Goal: Task Accomplishment & Management: Use online tool/utility

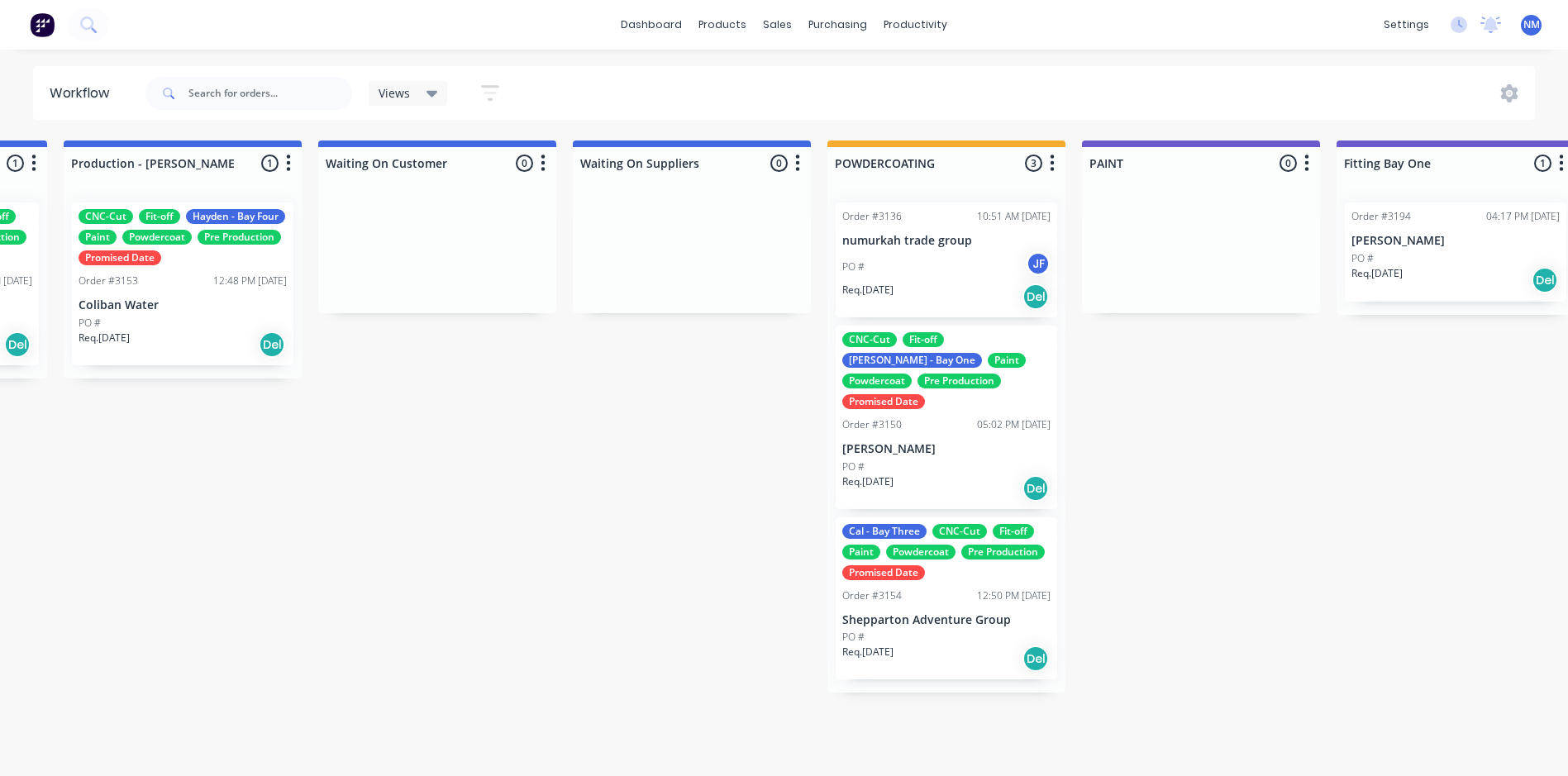
scroll to position [0, 2552]
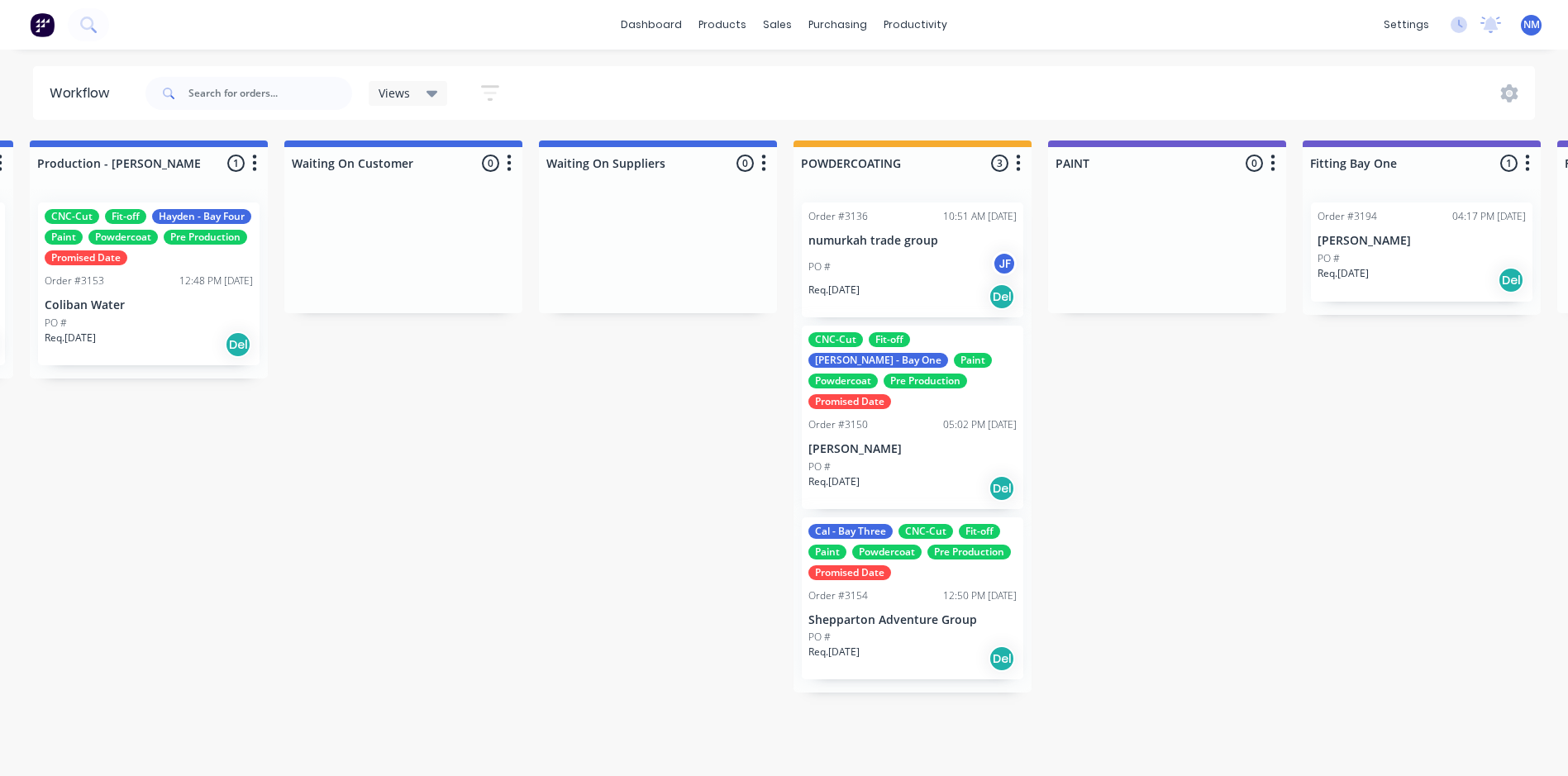
click at [866, 590] on div "Order #3136 10:51 AM [DATE] numurkah trade group PO # JF Req. [DATE] Del CNC-Cu…" at bounding box center [912, 440] width 238 height 503
click at [975, 588] on div "12:50 PM [DATE]" at bounding box center [980, 596] width 74 height 15
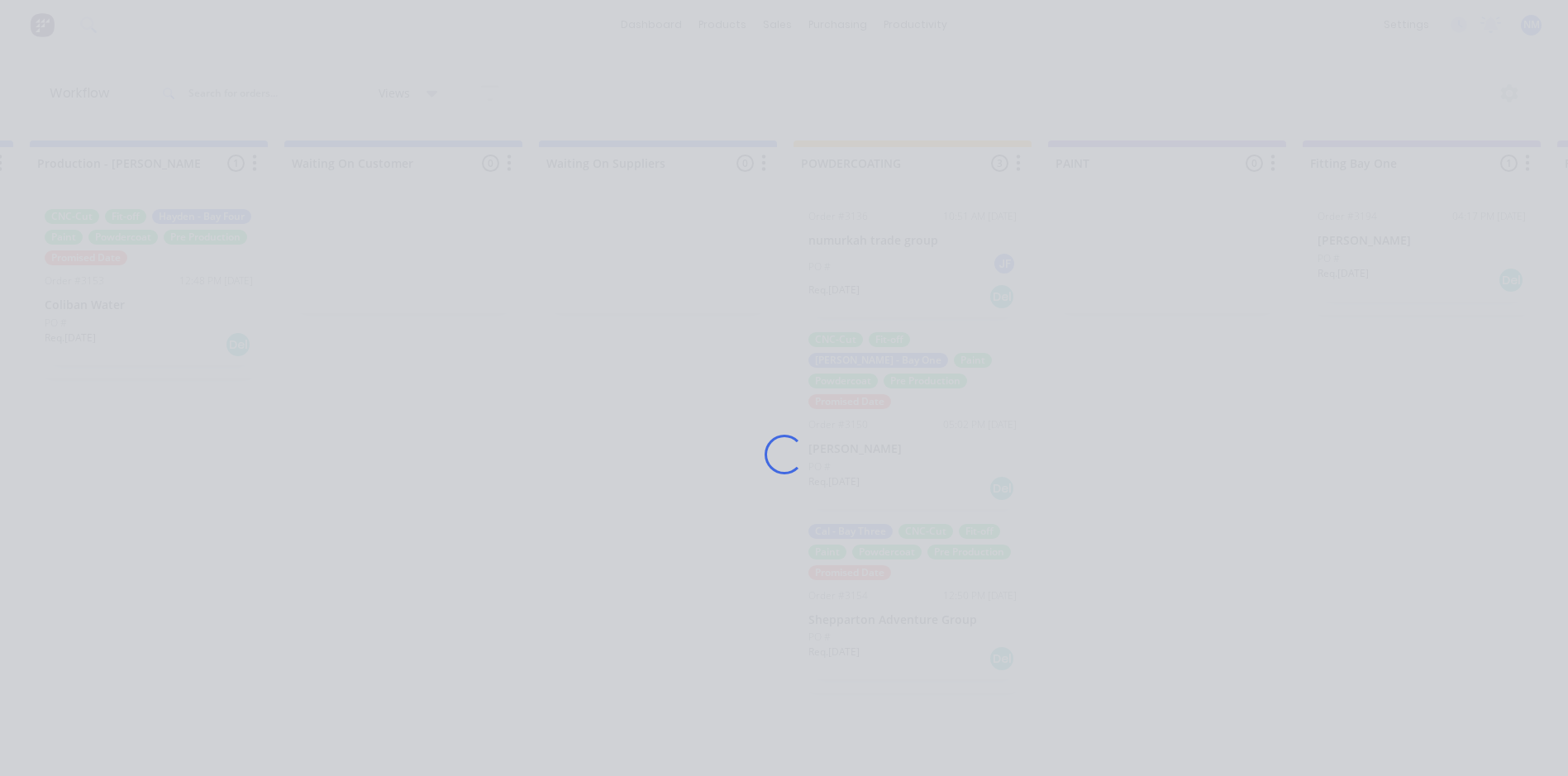
click at [976, 579] on div "Loading..." at bounding box center [784, 454] width 1322 height 776
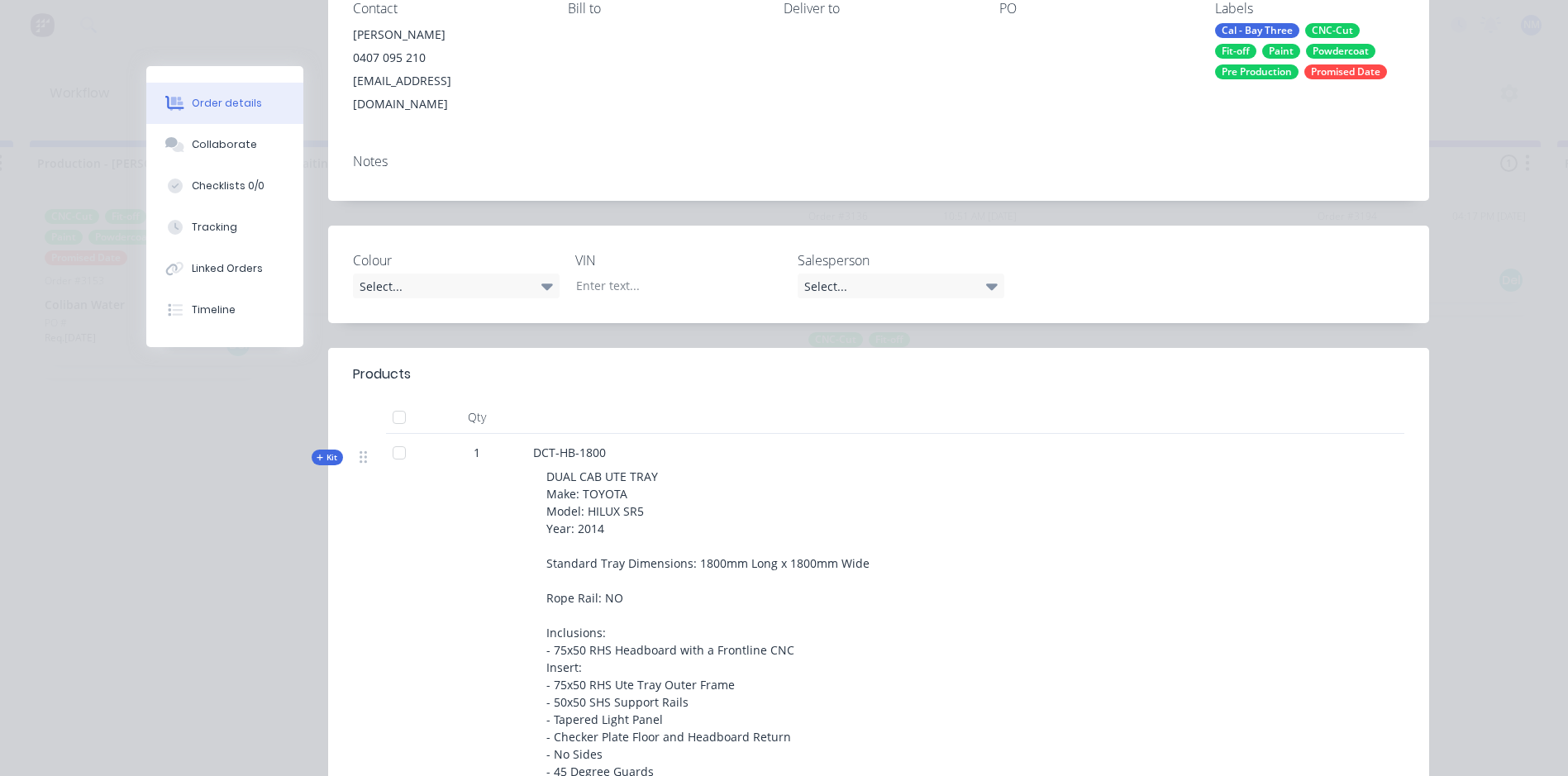
scroll to position [0, 0]
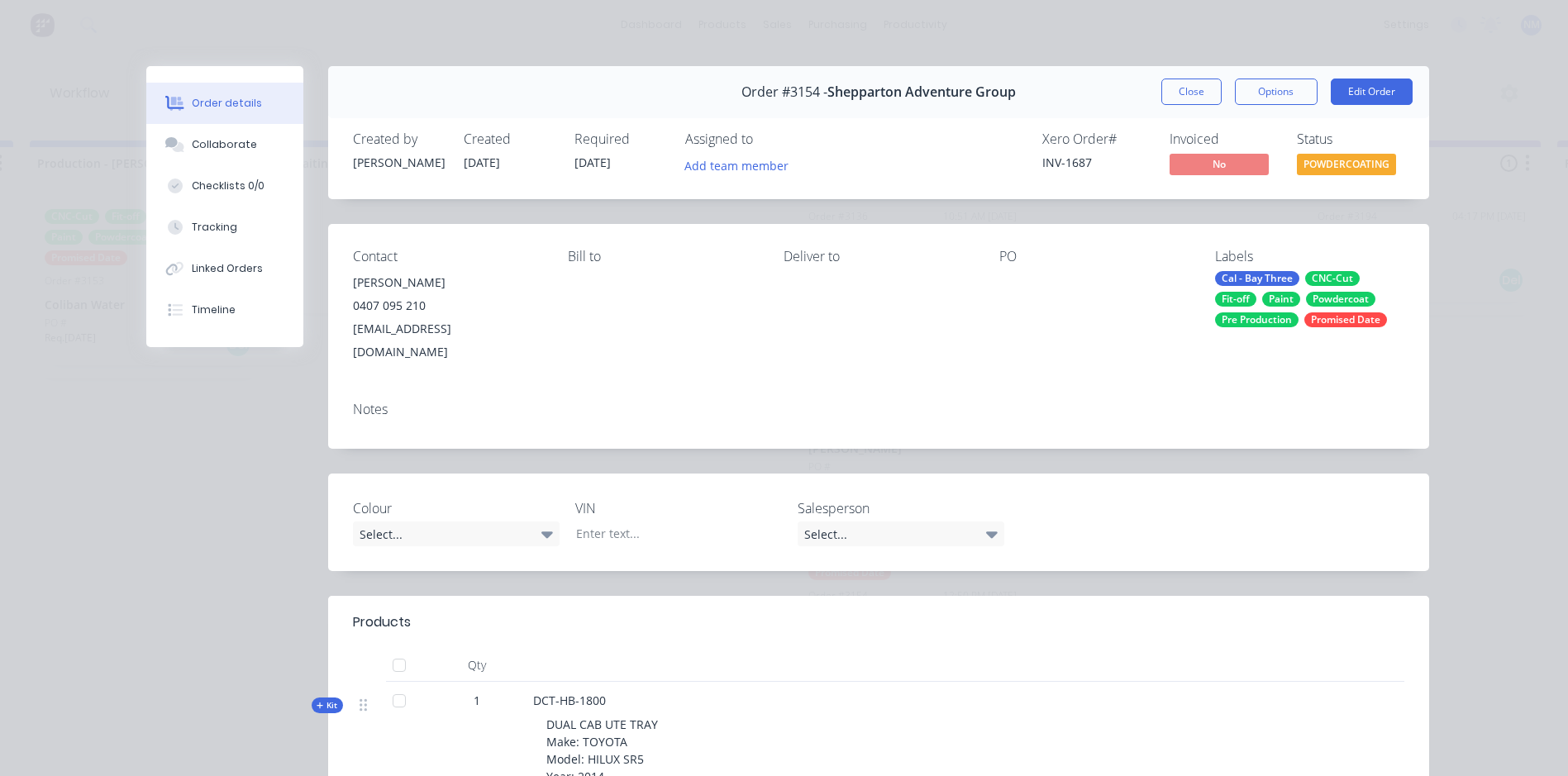
click at [1185, 92] on button "Close" at bounding box center [1192, 92] width 60 height 27
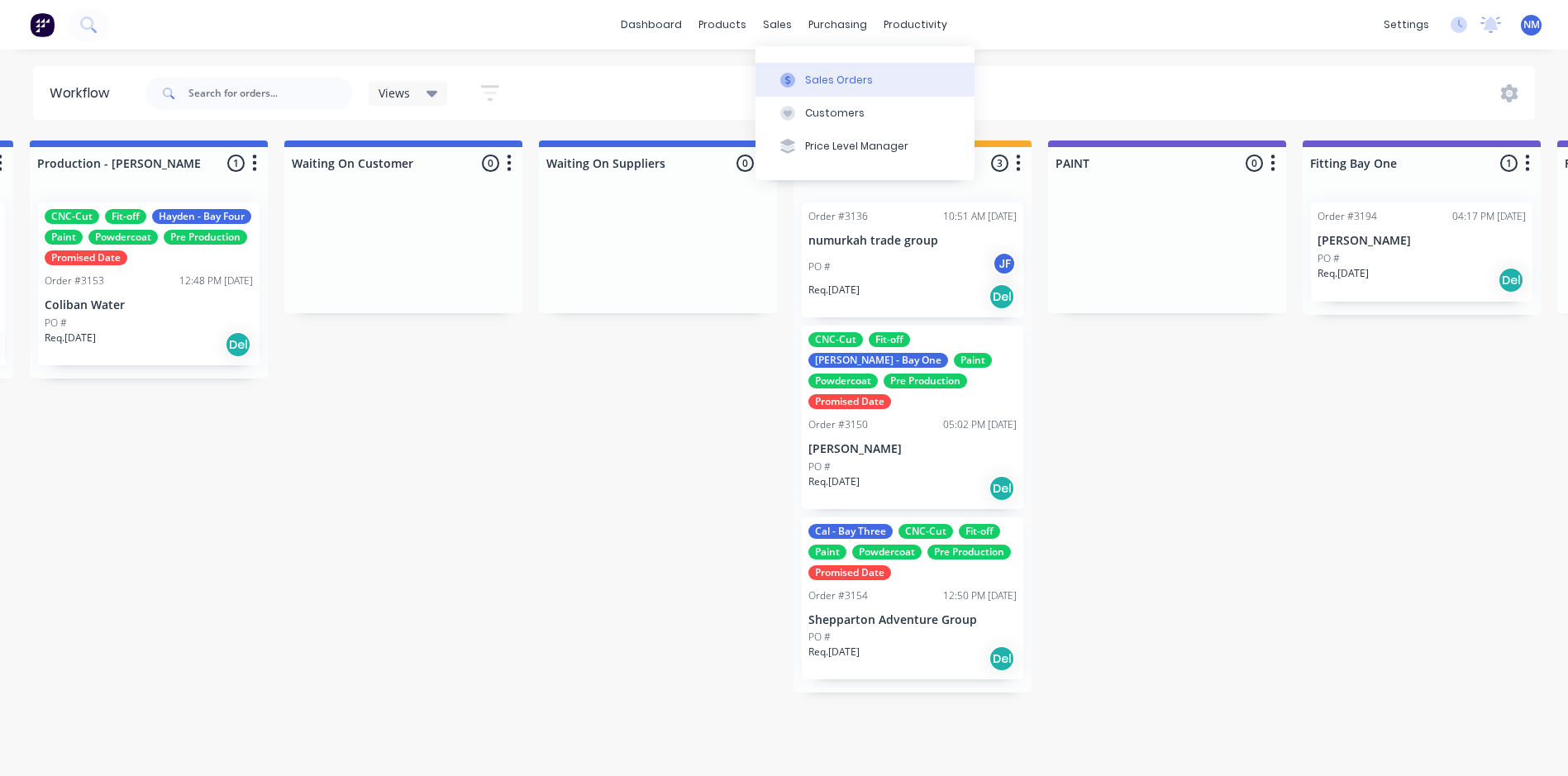
click at [829, 73] on div "Sales Orders" at bounding box center [838, 80] width 68 height 15
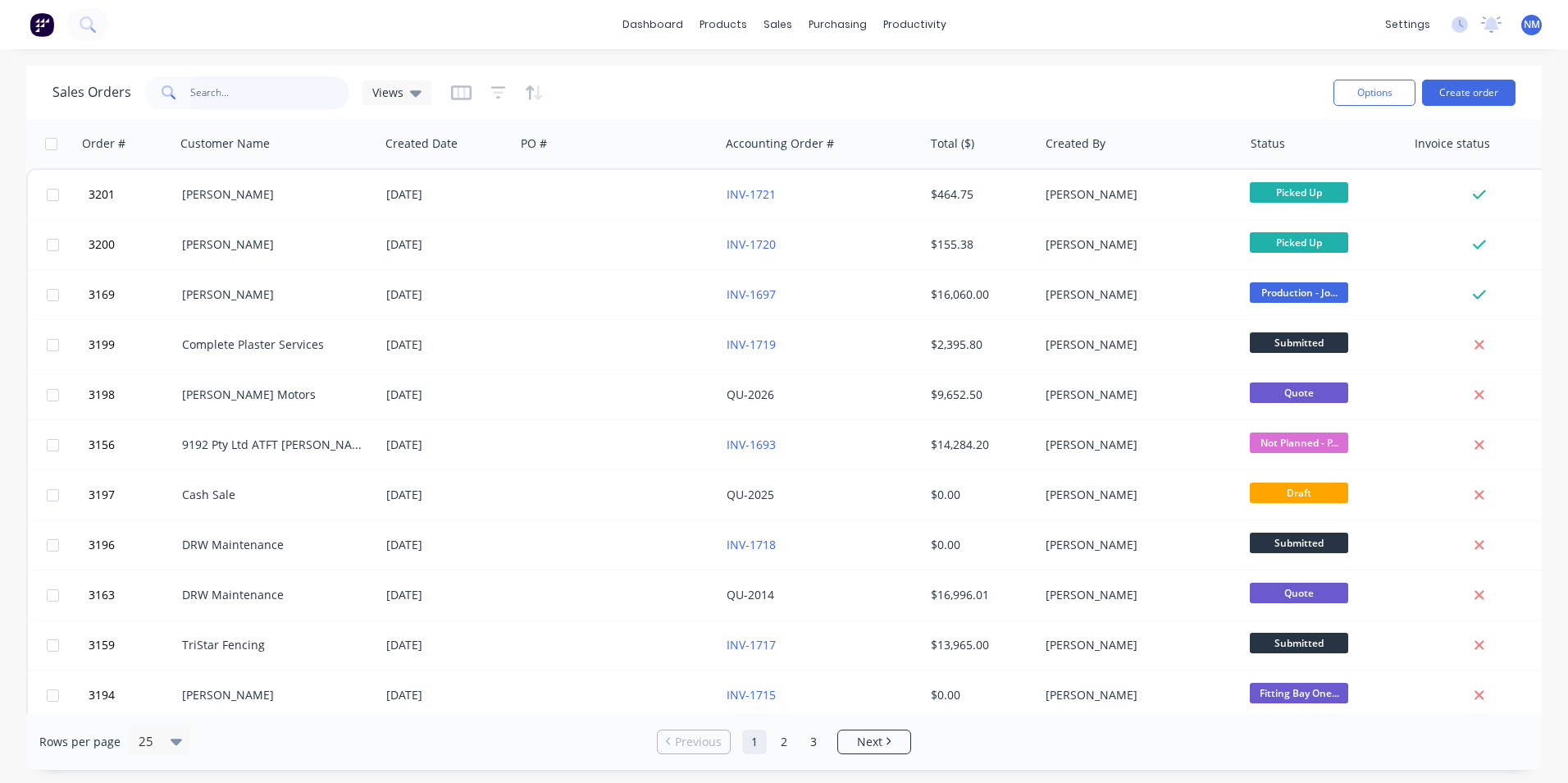
click at [265, 94] on input "text" at bounding box center [269, 93] width 160 height 33
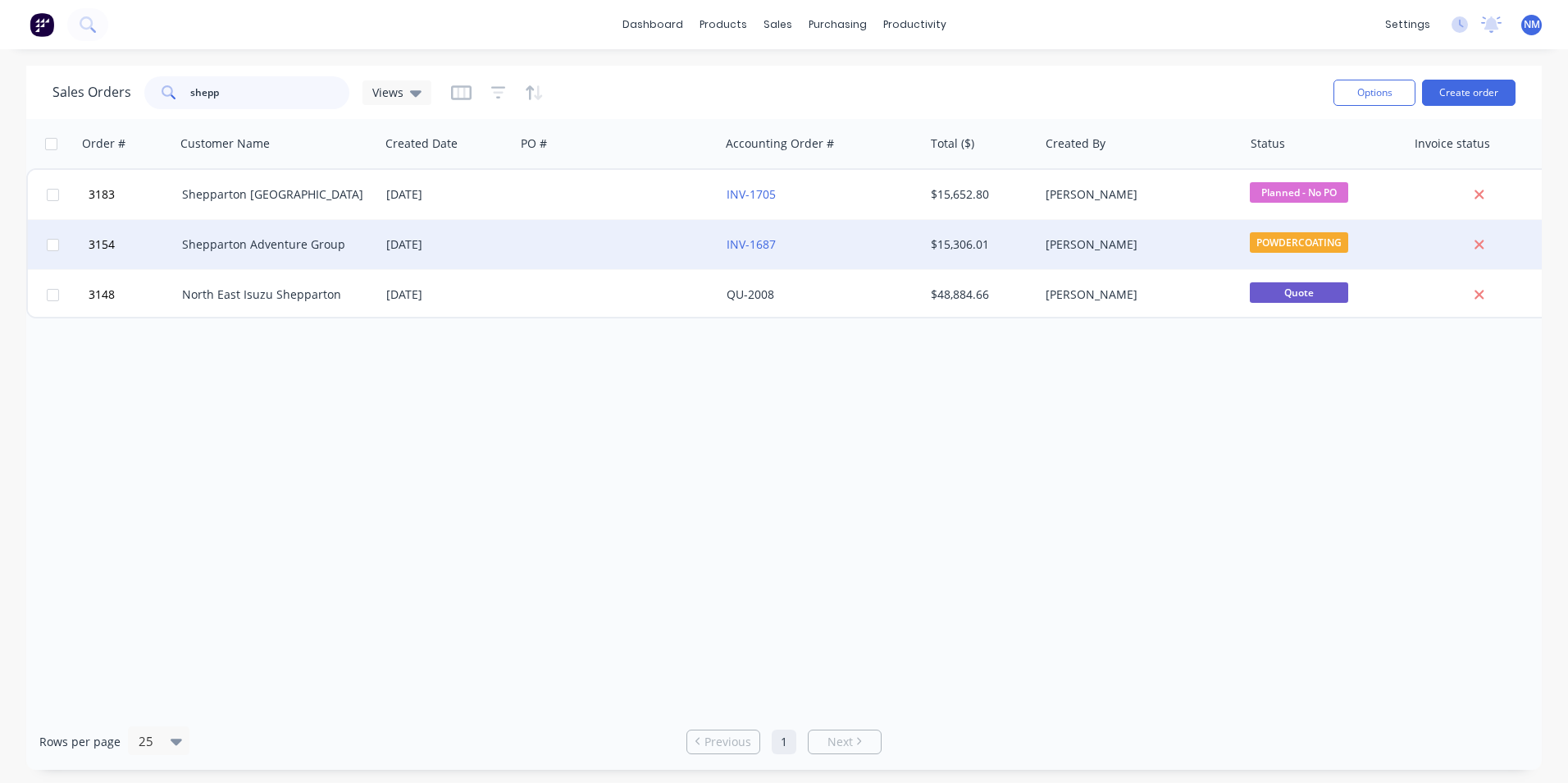
type input "shepp"
click at [279, 242] on div "Shepparton Adventure Group" at bounding box center [274, 245] width 182 height 17
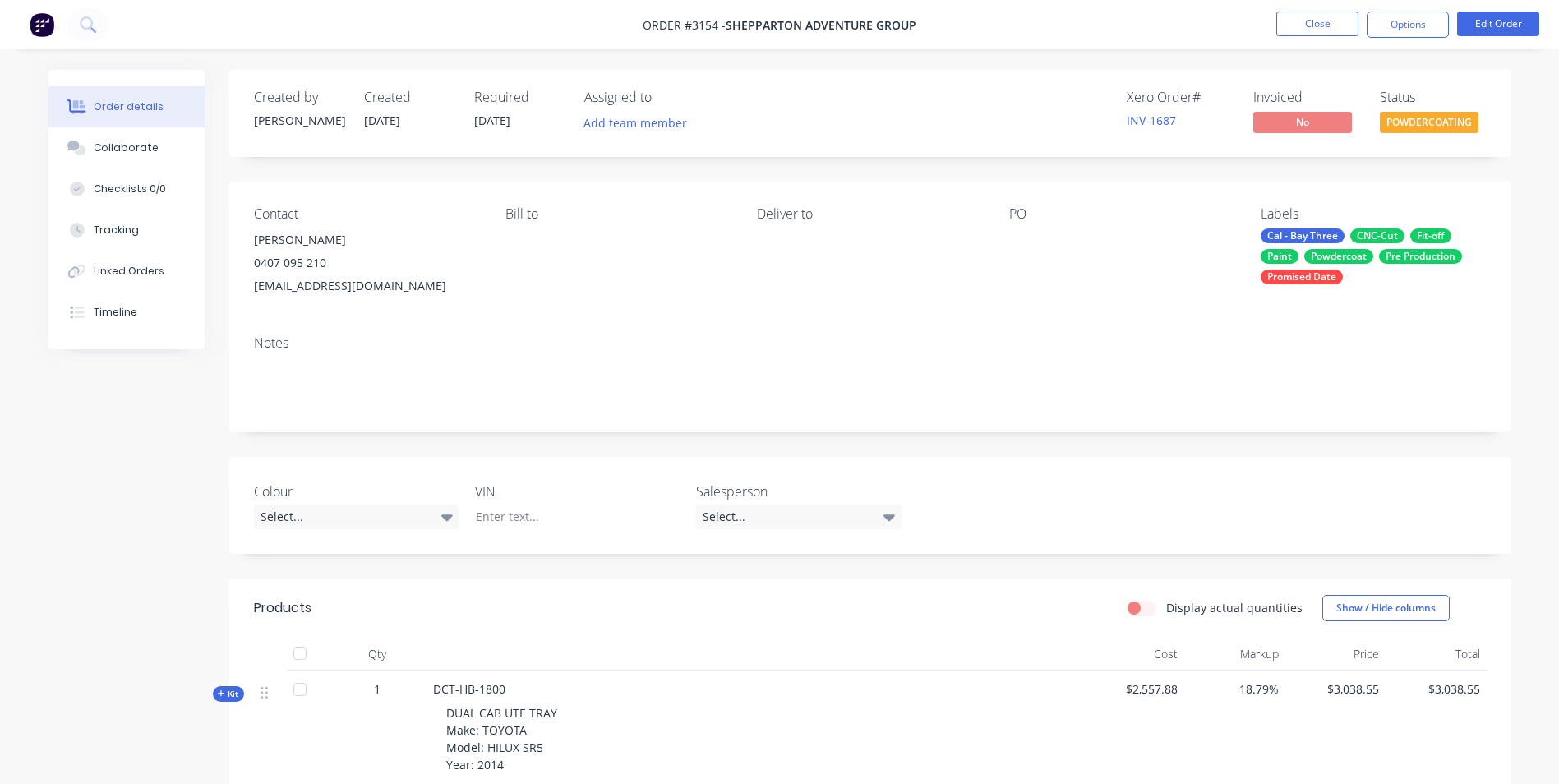
drag, startPoint x: 1394, startPoint y: 15, endPoint x: 1407, endPoint y: 10, distance: 13.9
click at [1409, 9] on nav "Order #3154 - Shepparton Adventure Group Close Options Edit Order" at bounding box center [780, 24] width 1559 height 49
click at [1415, 23] on button "Options" at bounding box center [1408, 25] width 82 height 27
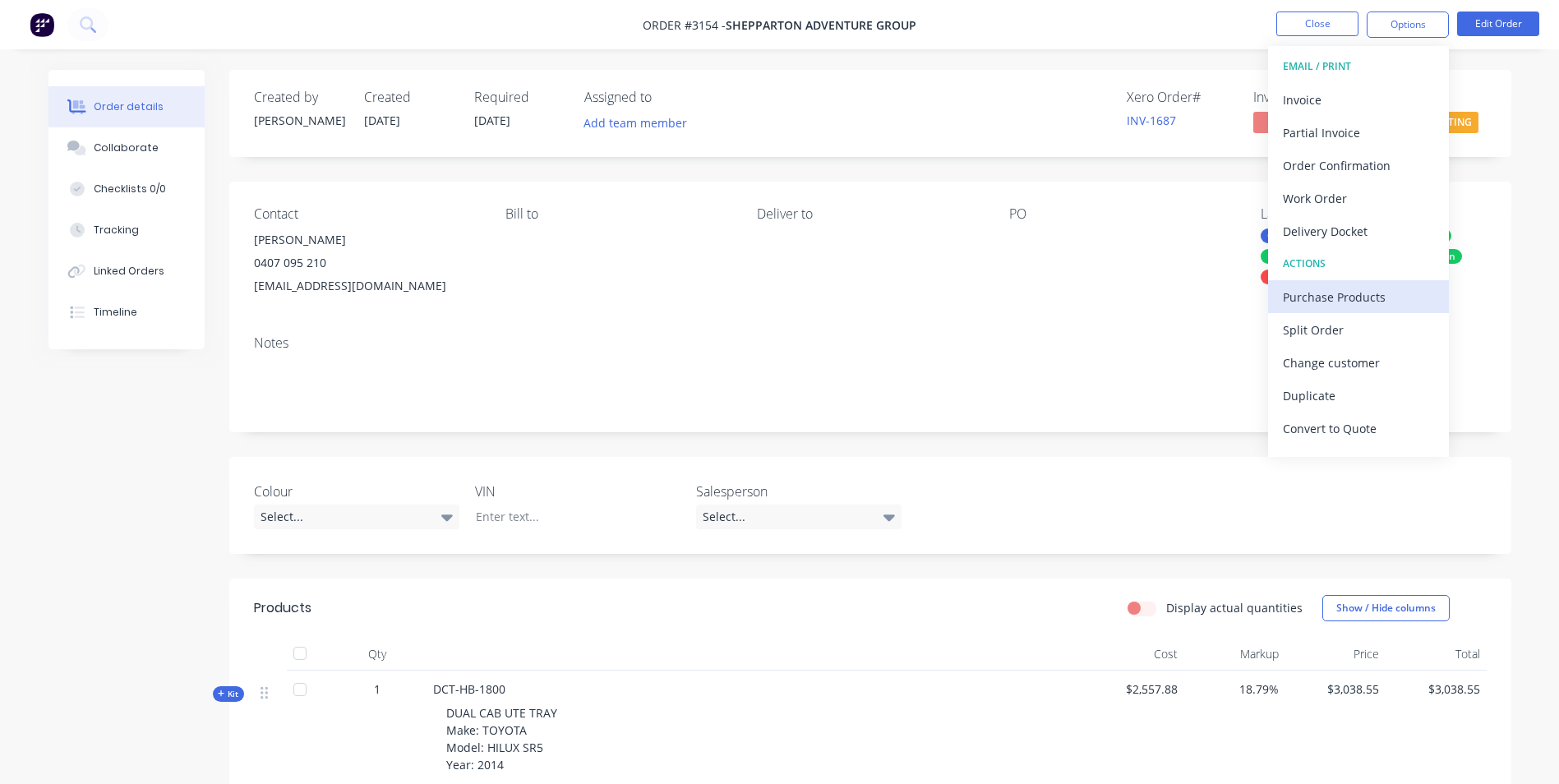
click at [1356, 303] on div "Purchase Products" at bounding box center [1359, 296] width 151 height 24
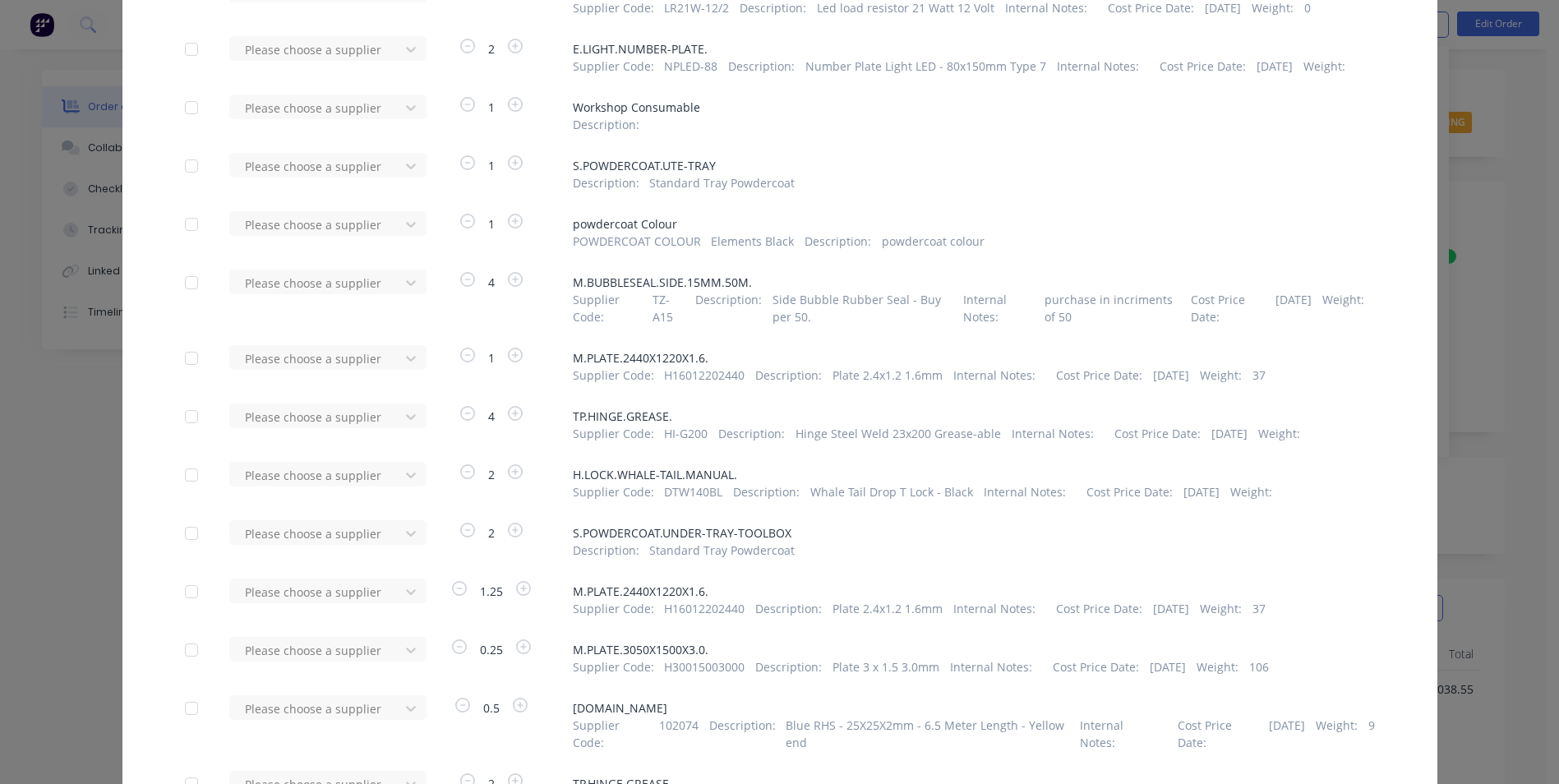
scroll to position [739, 0]
click at [1524, 257] on div "Purchase Products Apply to all Please choose a supplier 0.5 M.RHS.100X50X2.BLUE…" at bounding box center [780, 392] width 1559 height 784
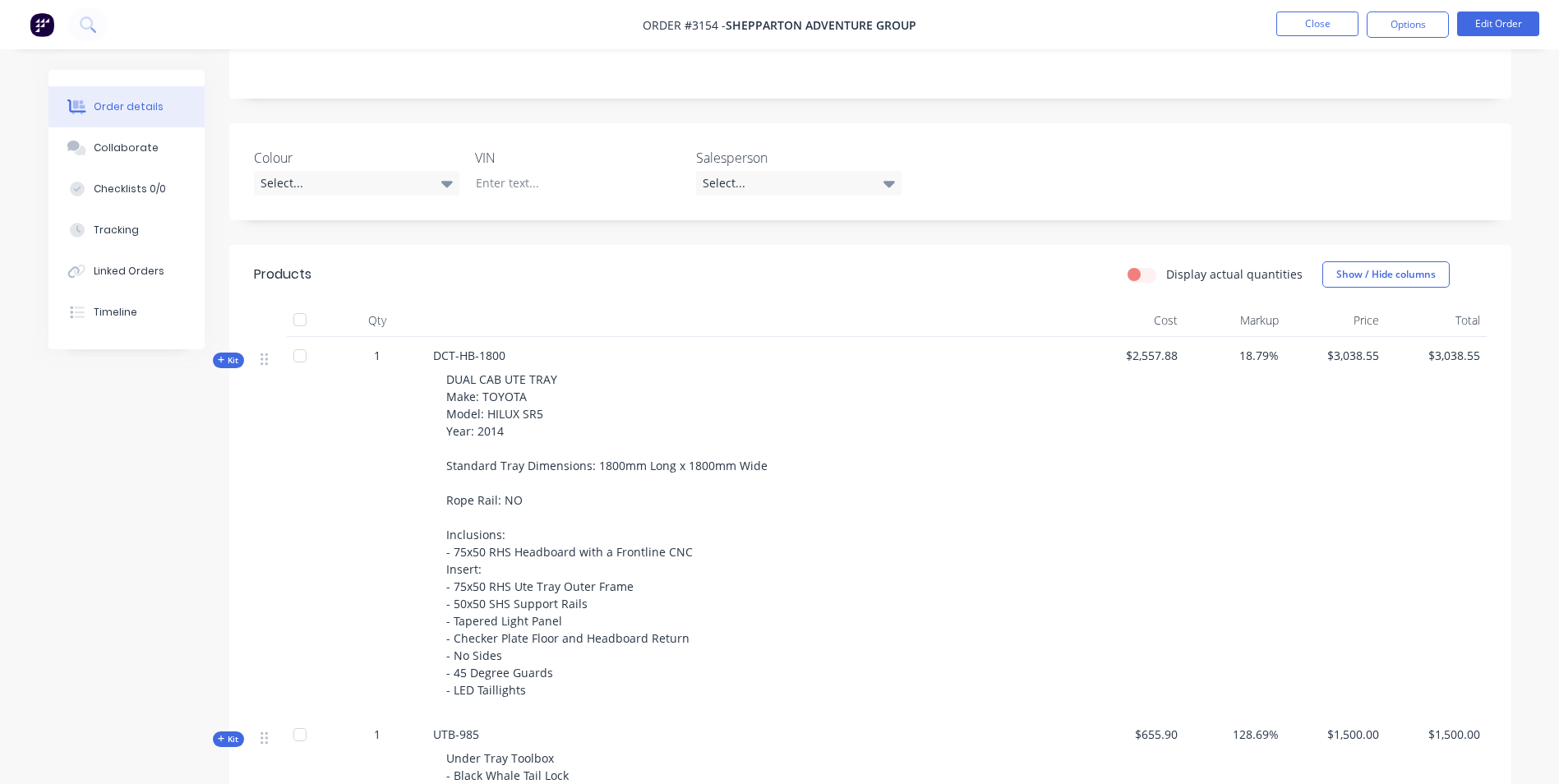
scroll to position [320, 0]
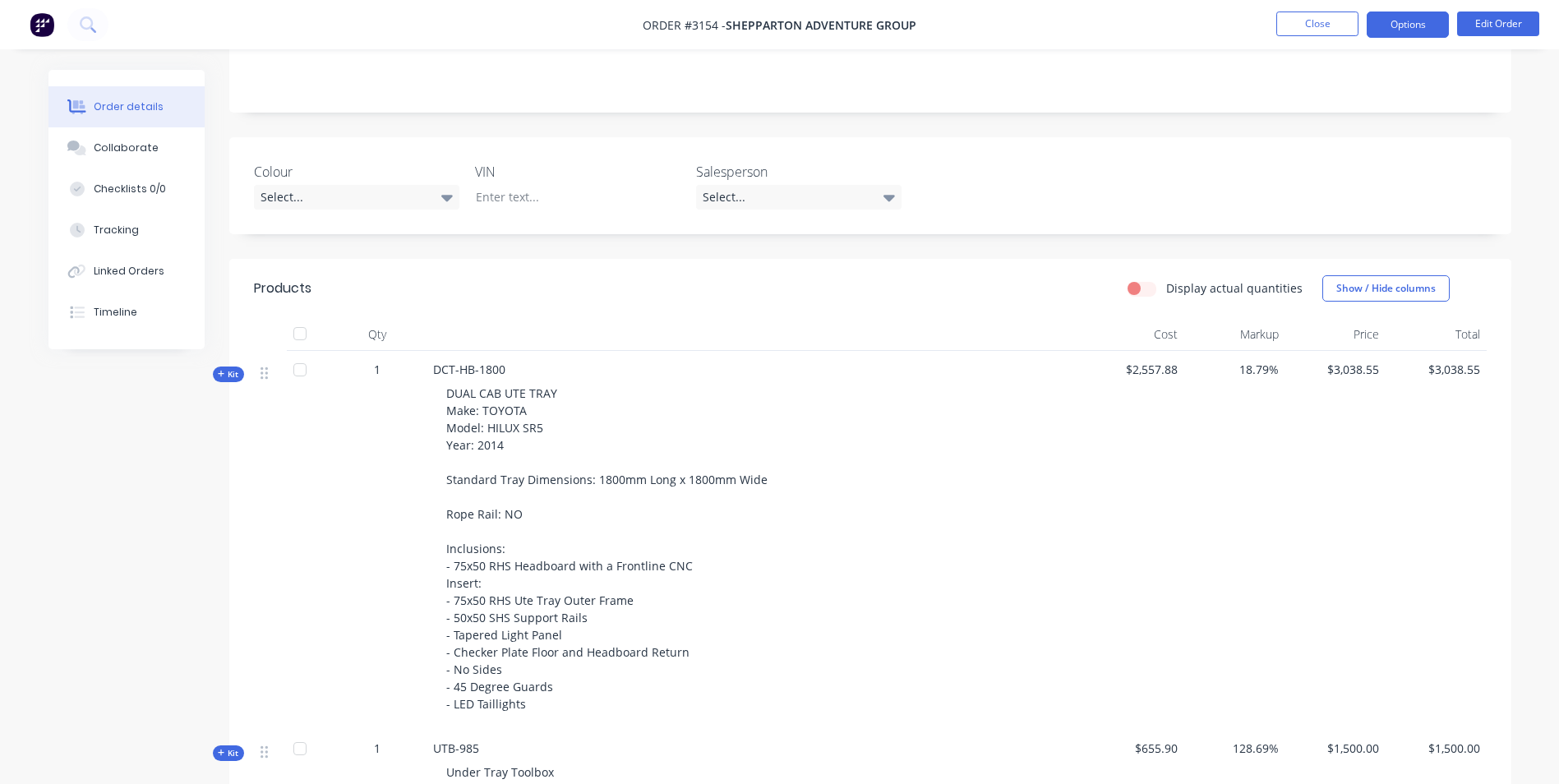
click at [1404, 17] on button "Options" at bounding box center [1408, 25] width 82 height 27
click at [1113, 593] on div "$2,557.88" at bounding box center [1134, 540] width 101 height 379
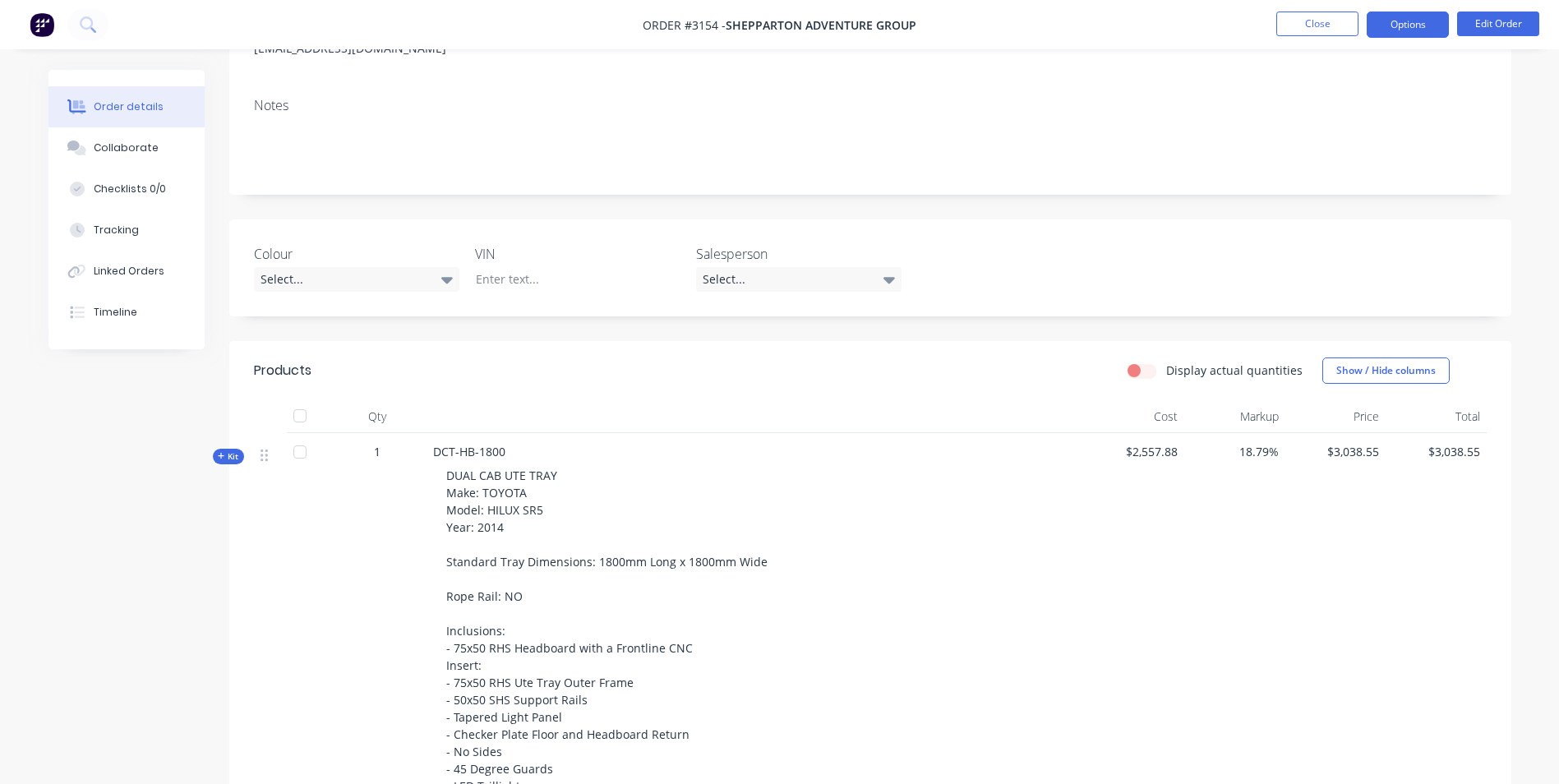
click at [1429, 22] on button "Options" at bounding box center [1408, 25] width 82 height 27
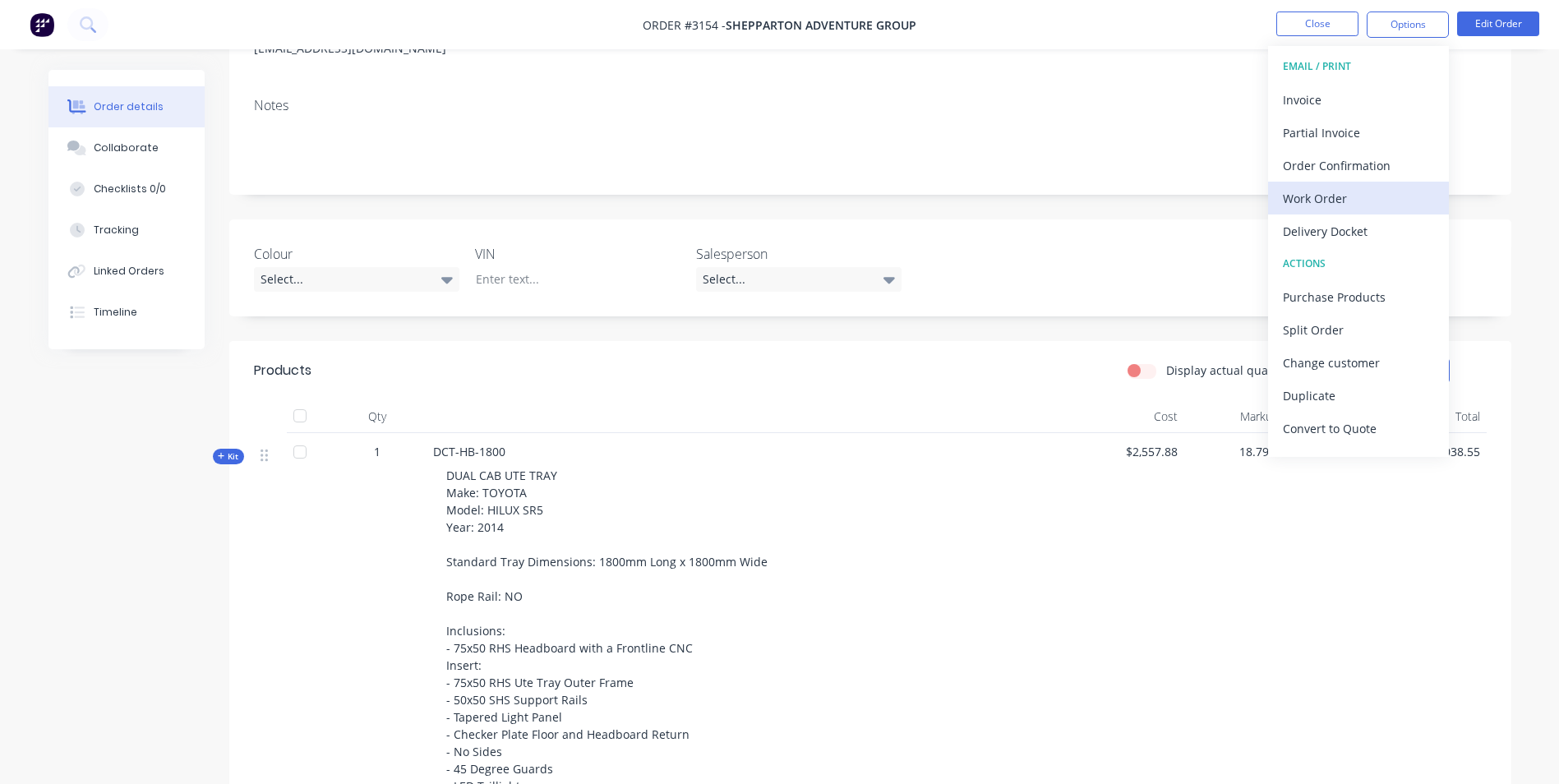
click at [1364, 205] on div "Work Order" at bounding box center [1359, 198] width 151 height 24
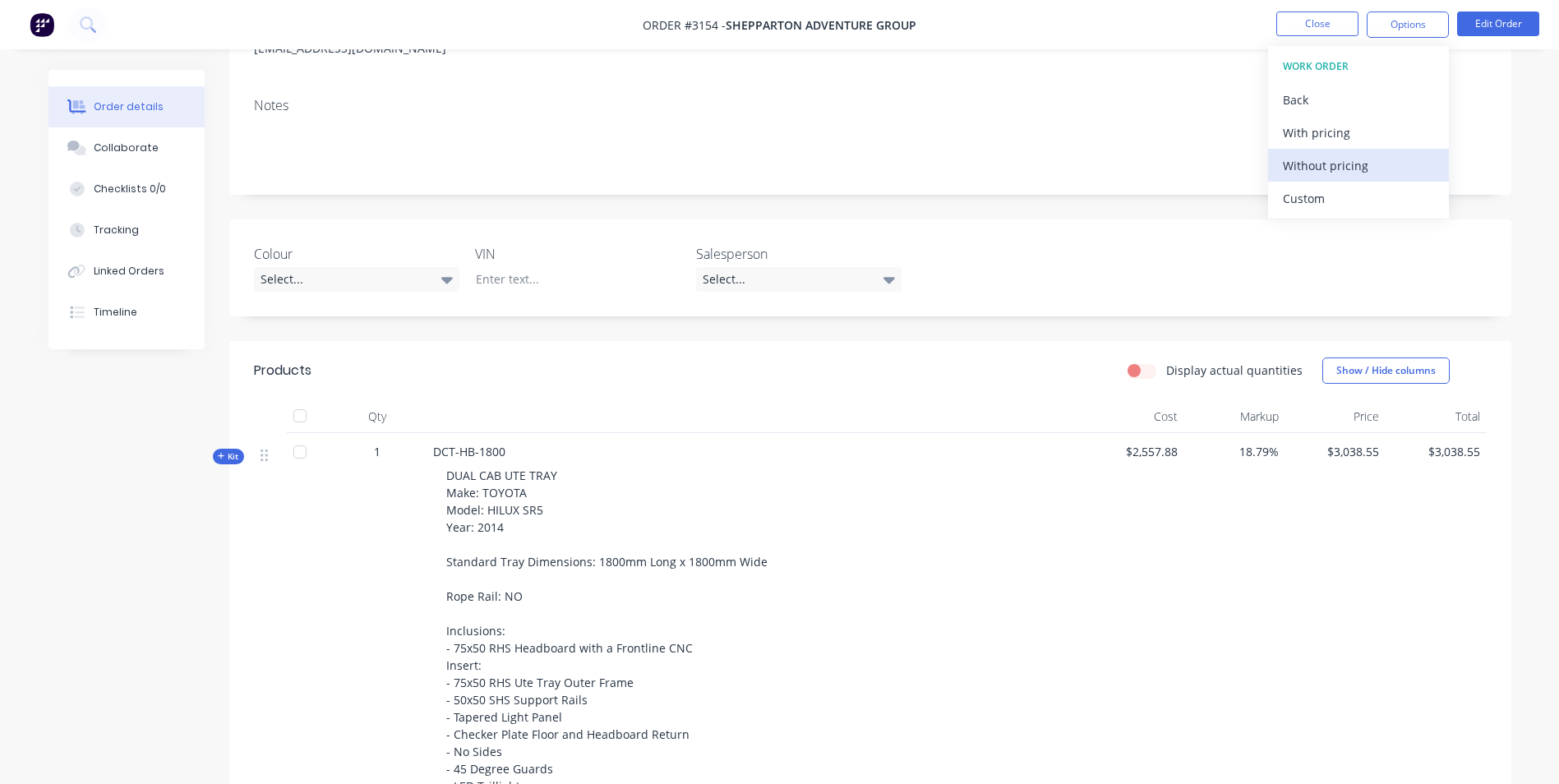
click at [1355, 170] on div "Without pricing" at bounding box center [1359, 165] width 151 height 24
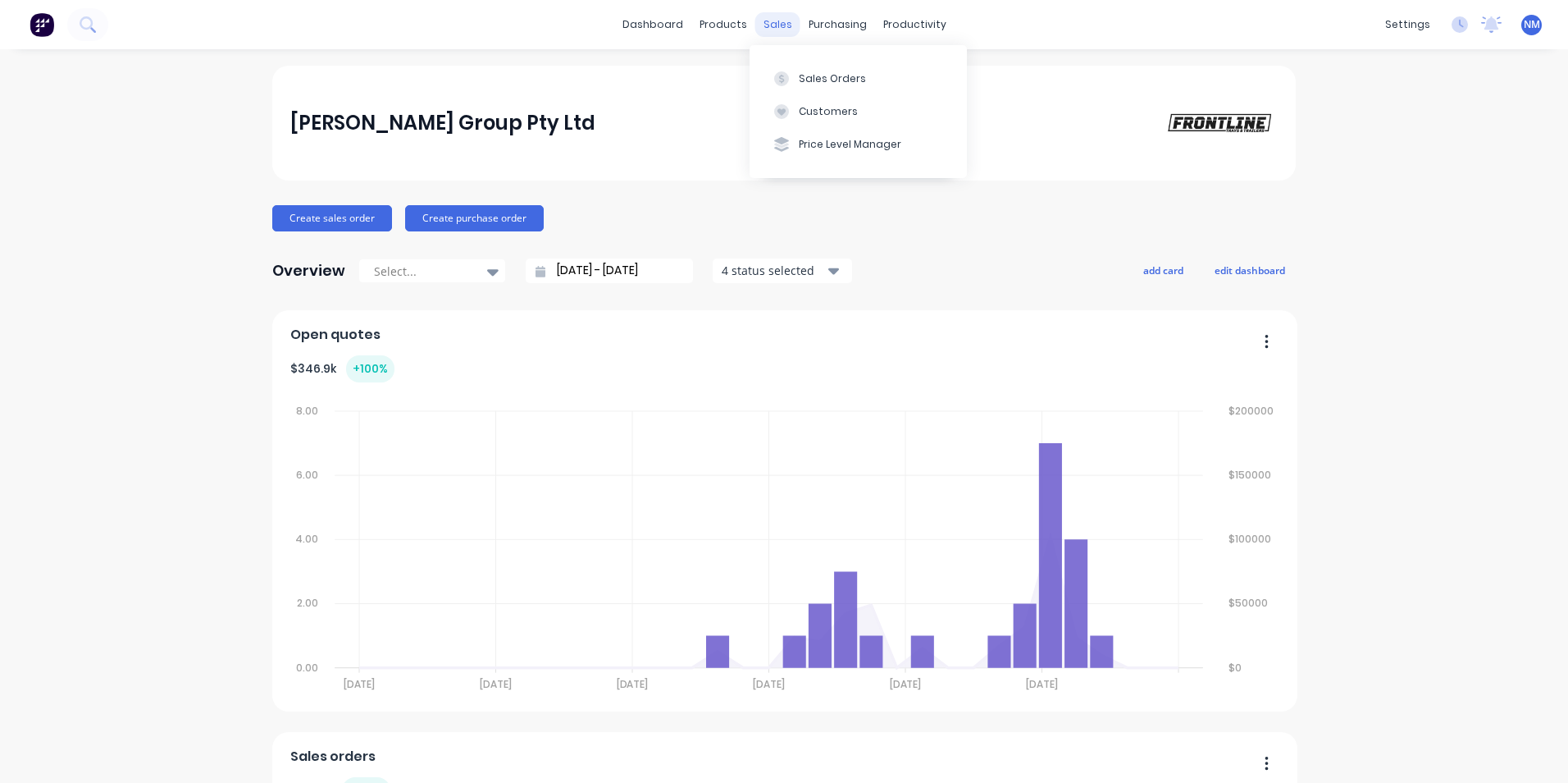
click at [779, 12] on div "sales" at bounding box center [778, 25] width 45 height 25
click at [767, 19] on div "sales" at bounding box center [778, 25] width 45 height 25
click at [813, 85] on div "Sales Orders" at bounding box center [832, 79] width 67 height 15
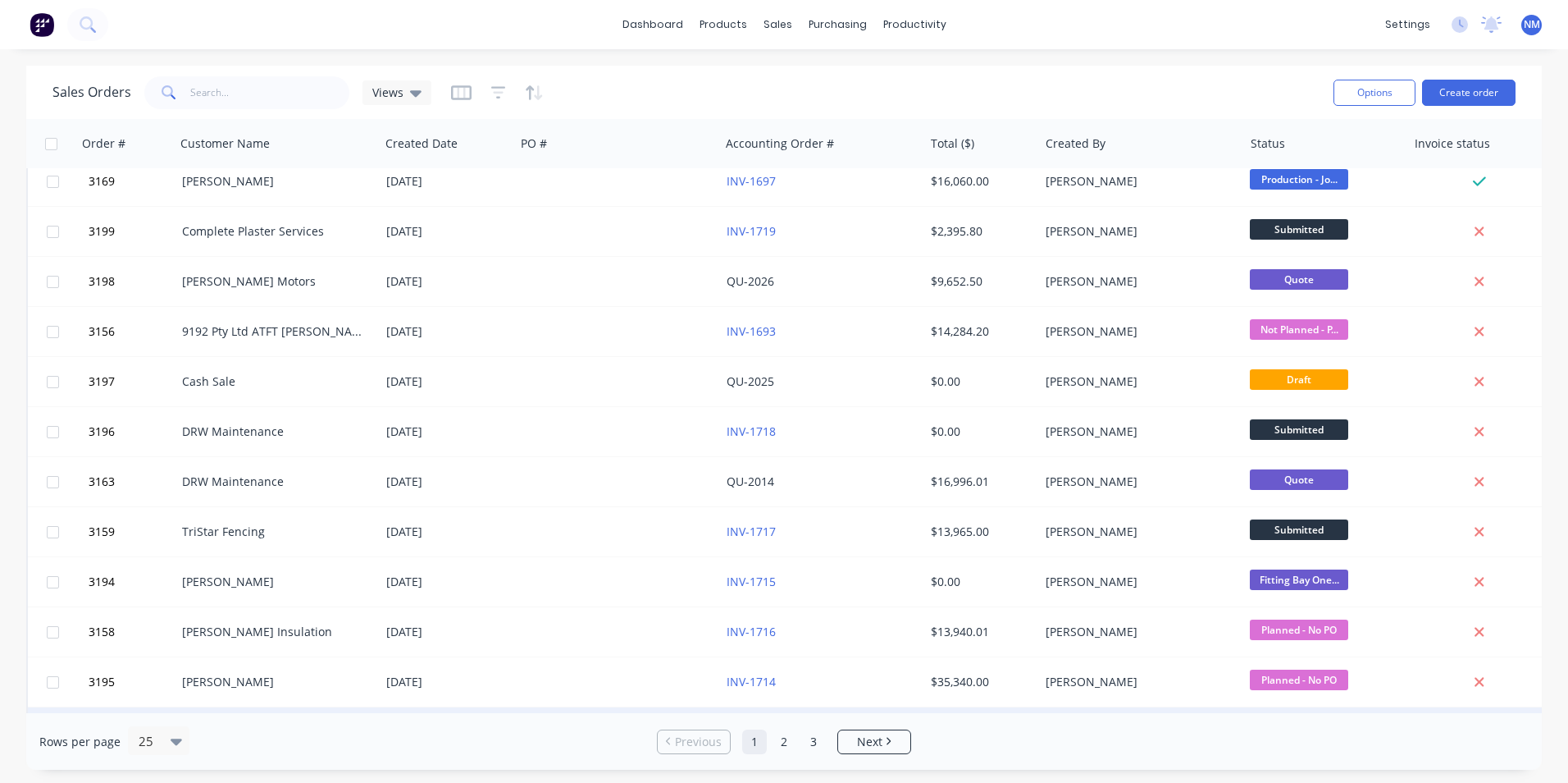
scroll to position [58, 0]
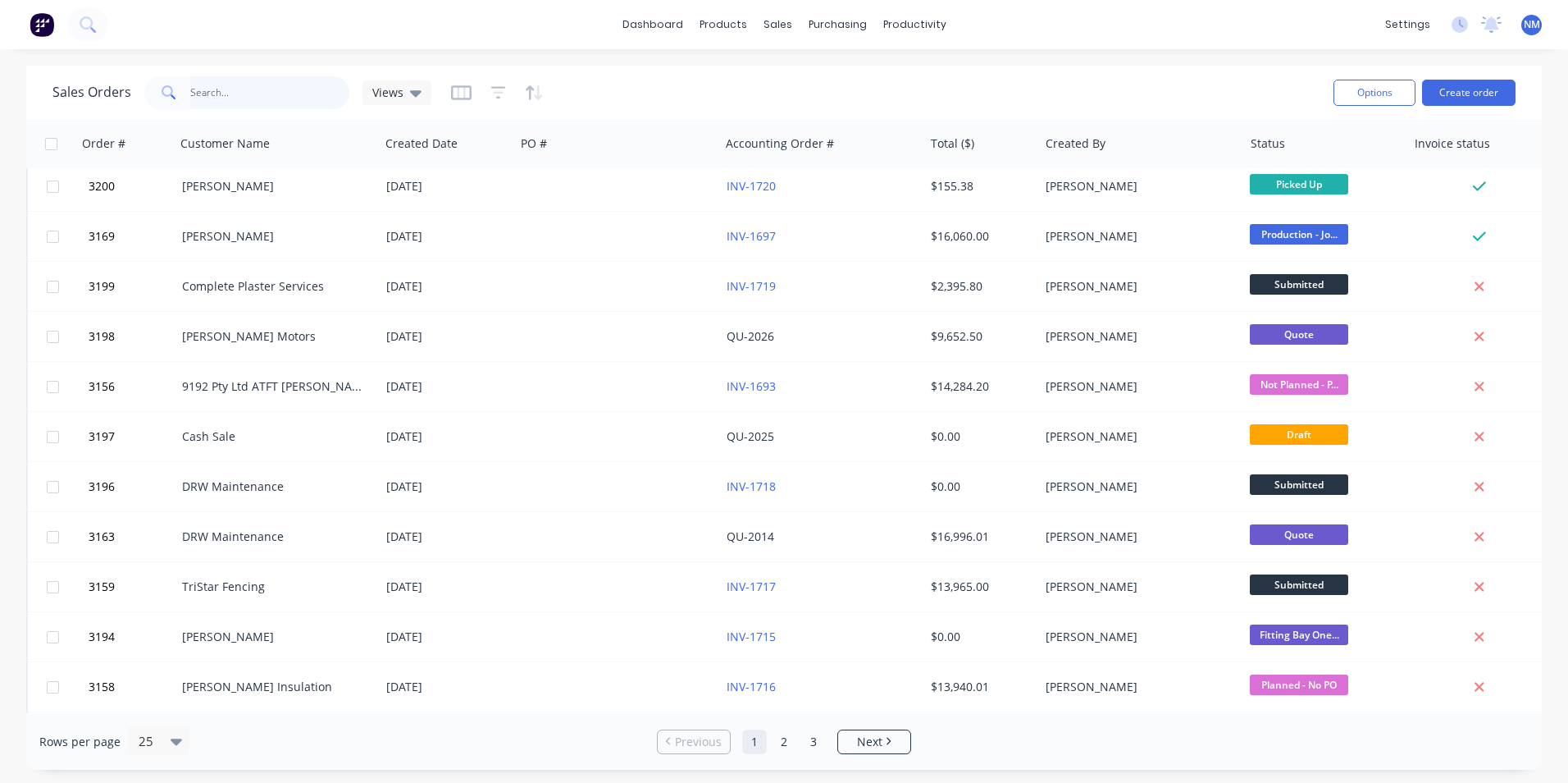
click at [263, 90] on input "text" at bounding box center [269, 93] width 160 height 33
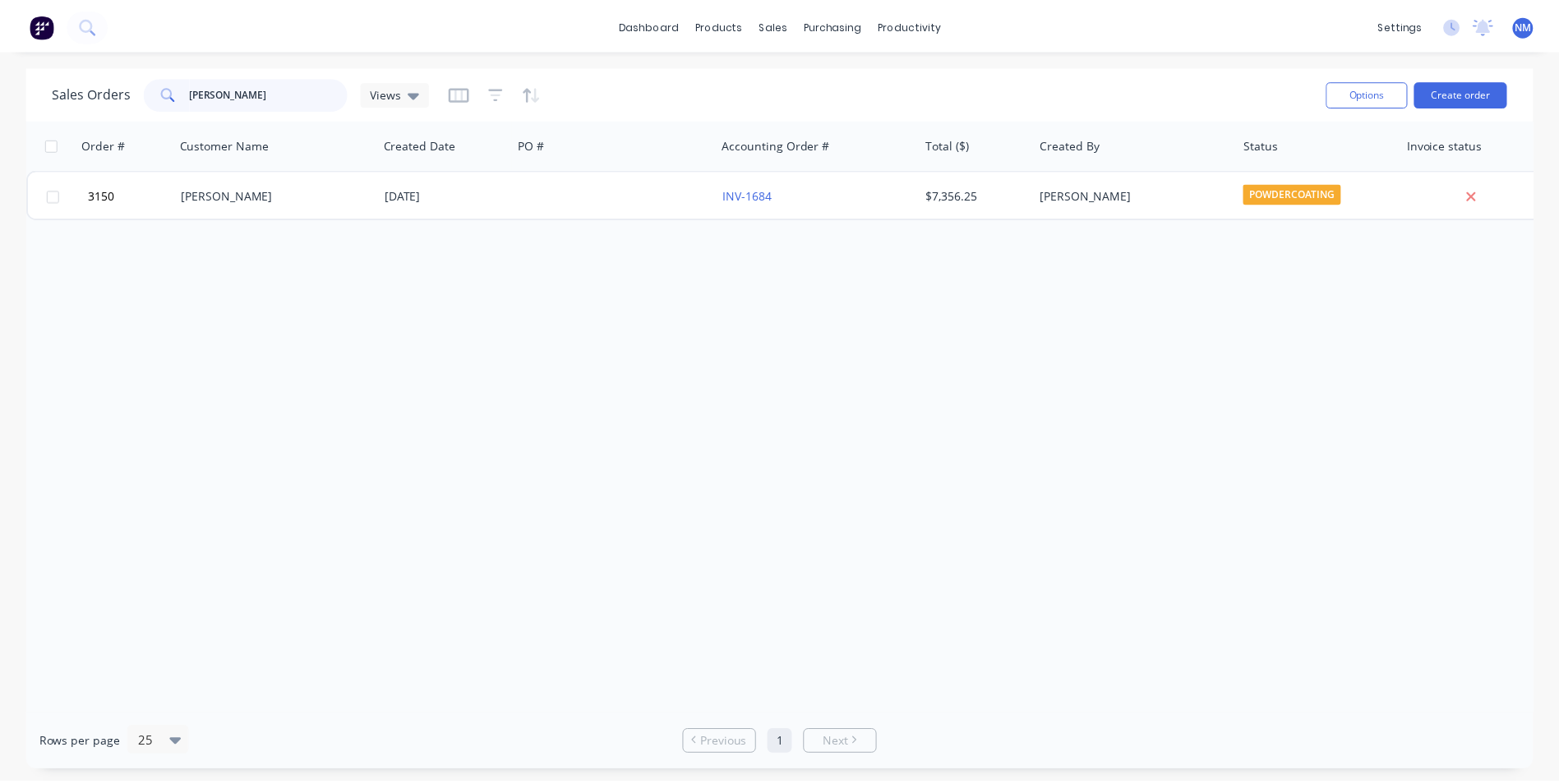
scroll to position [0, 0]
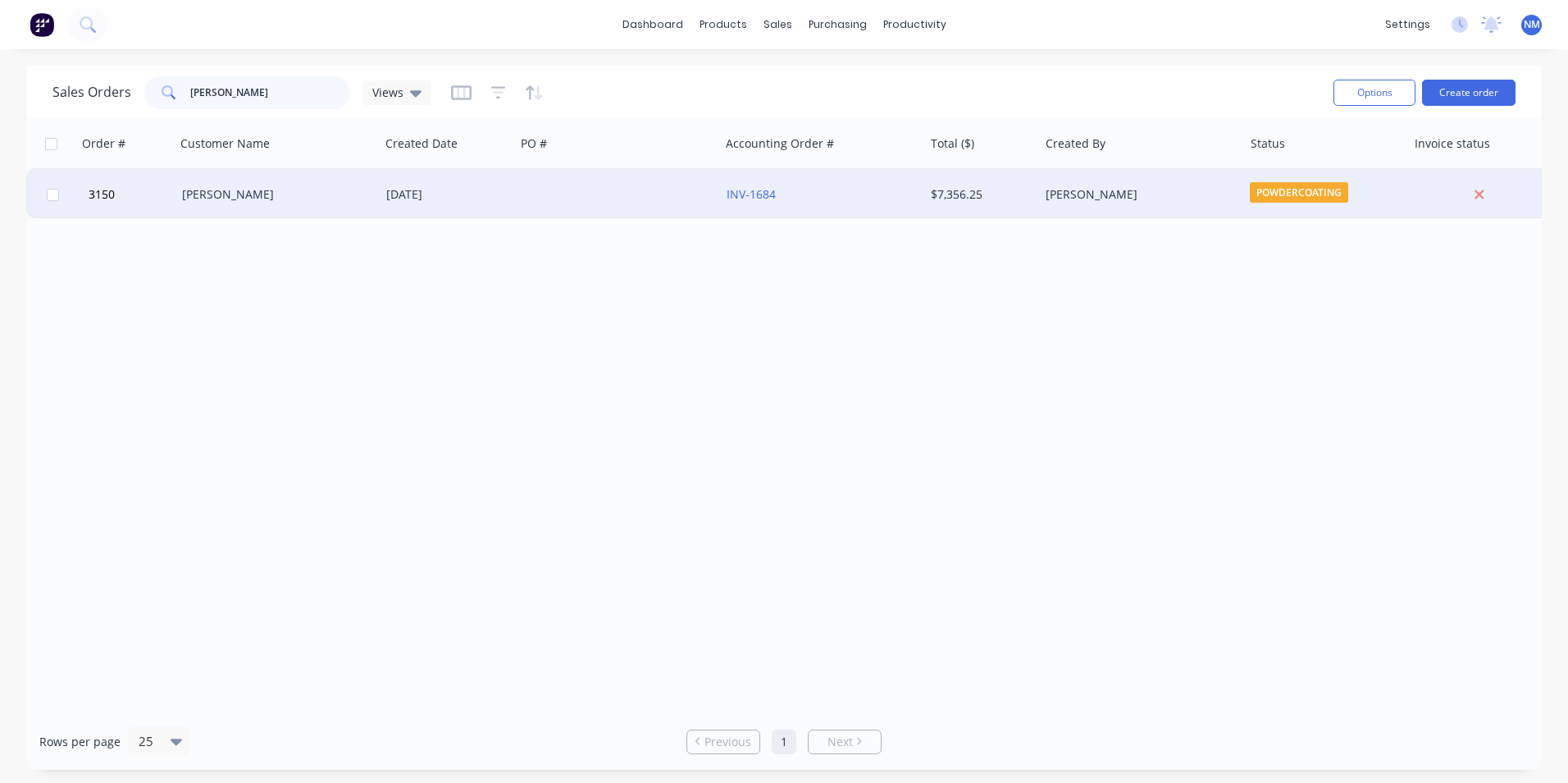
type input "[PERSON_NAME]"
click at [192, 183] on div "[PERSON_NAME]" at bounding box center [278, 194] width 204 height 49
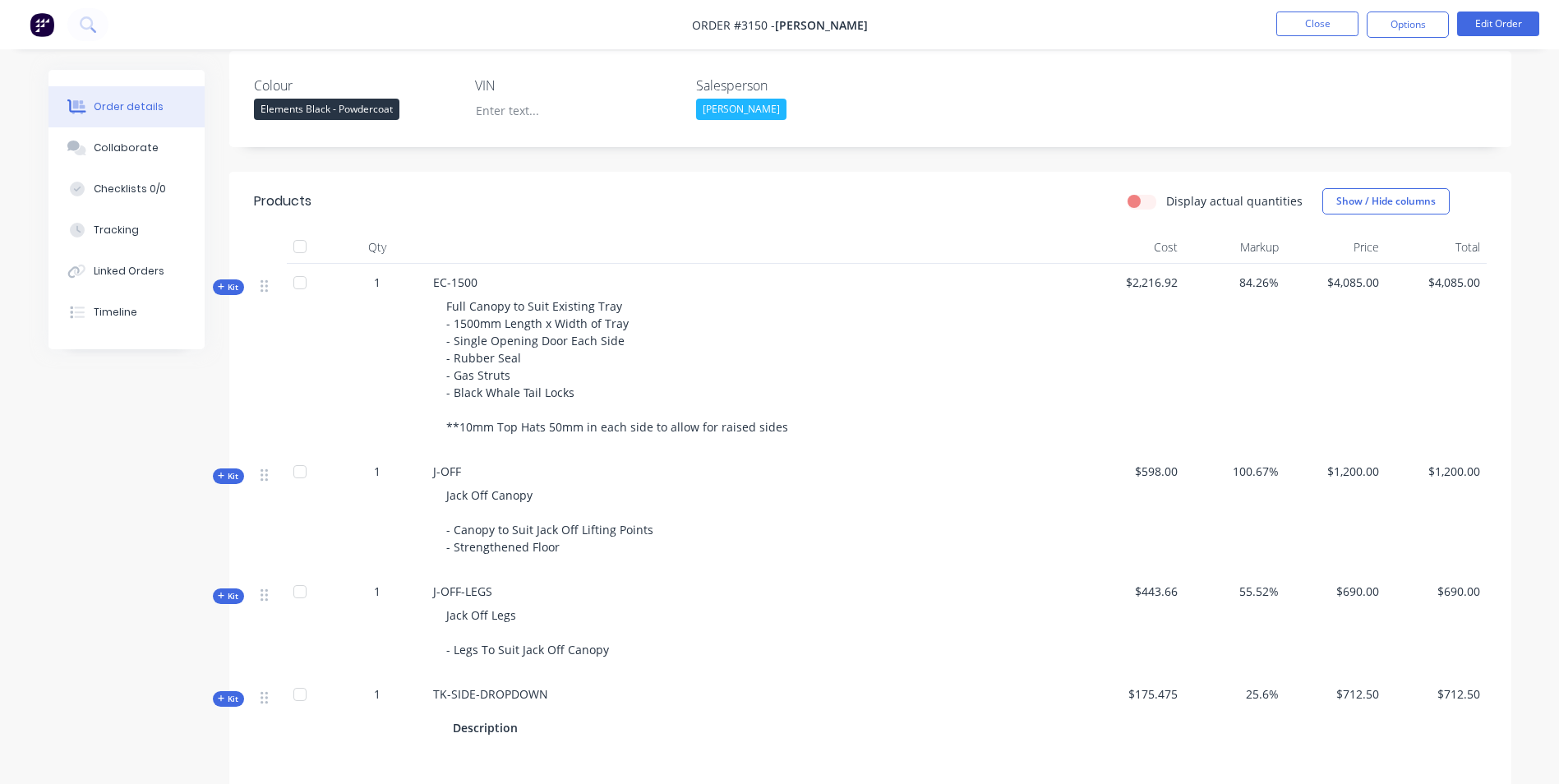
scroll to position [411, 0]
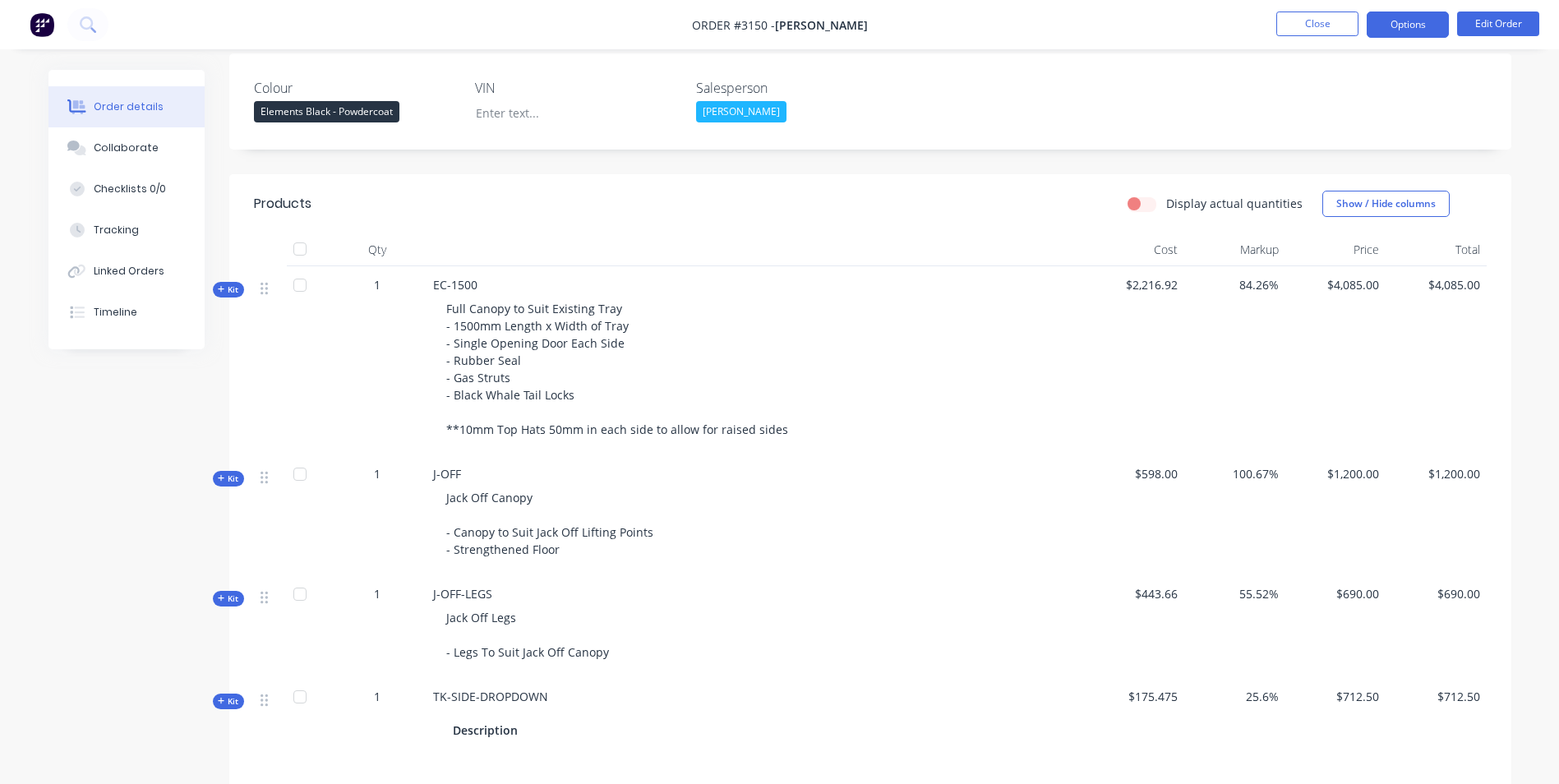
click at [1420, 26] on button "Options" at bounding box center [1408, 25] width 82 height 27
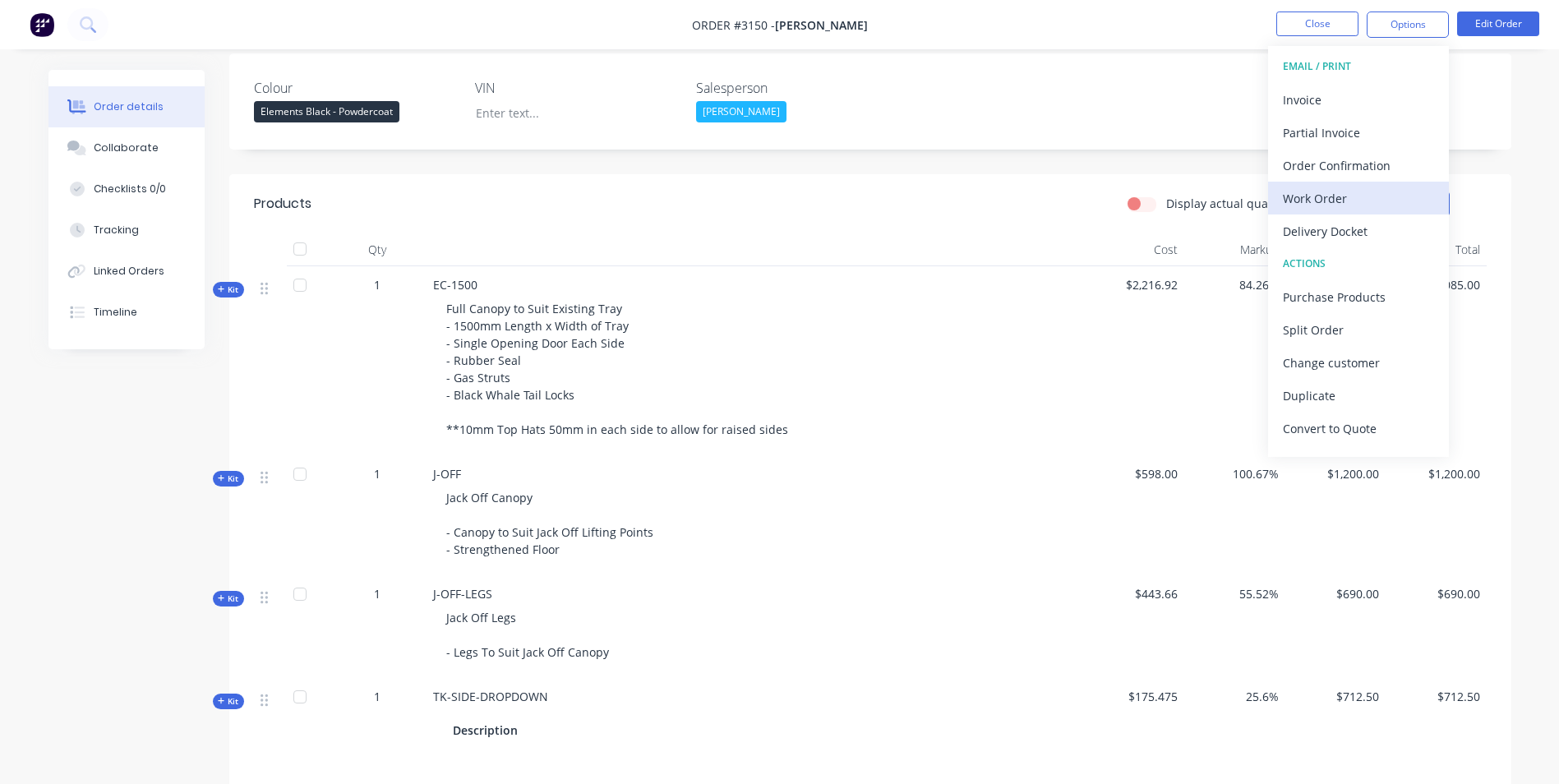
click at [1328, 198] on div "Work Order" at bounding box center [1359, 198] width 151 height 24
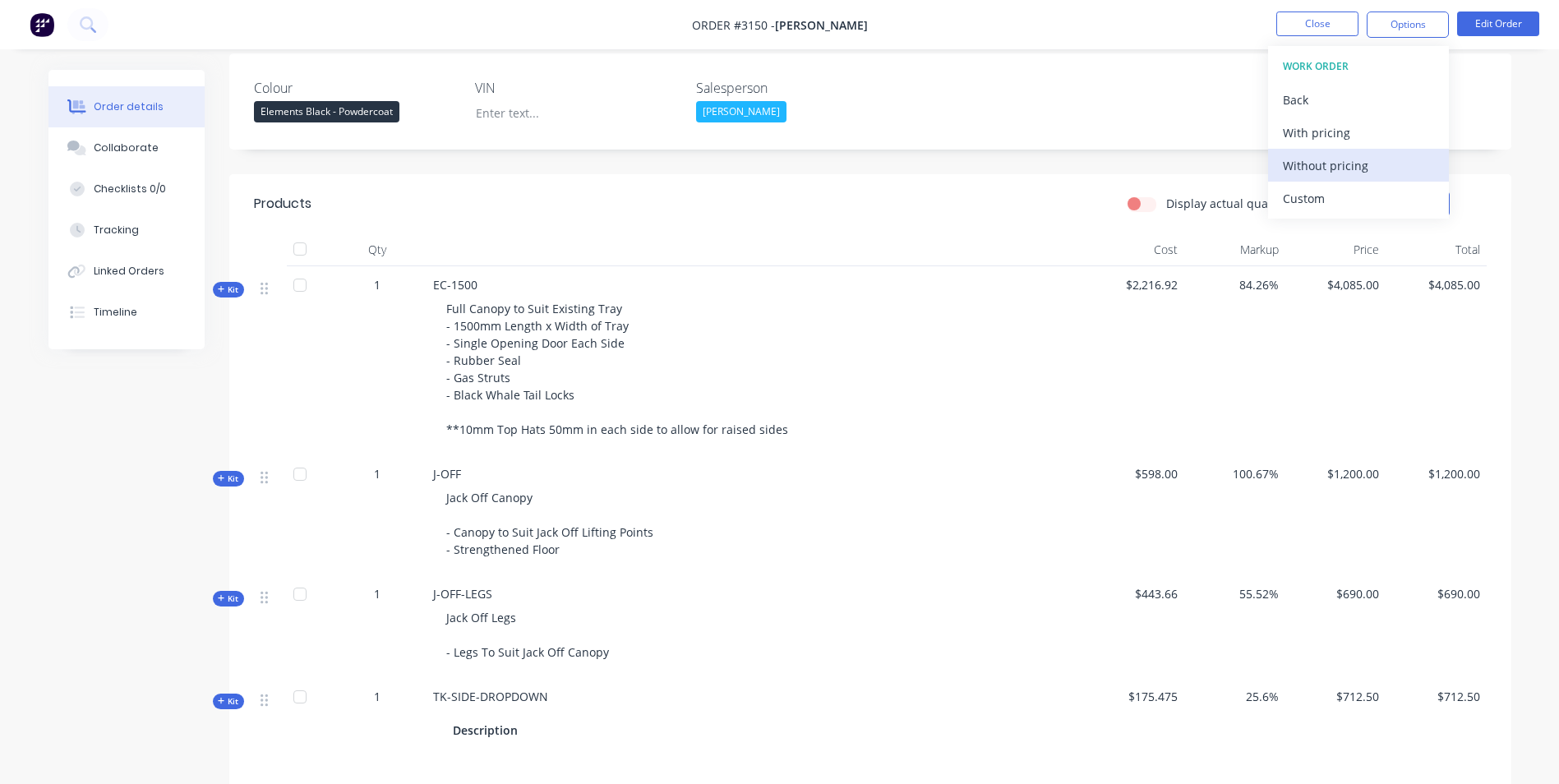
click at [1344, 164] on div "Without pricing" at bounding box center [1359, 165] width 151 height 24
